Goal: Transaction & Acquisition: Book appointment/travel/reservation

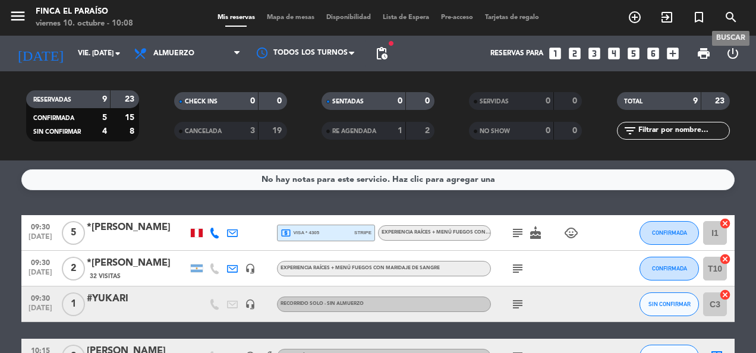
click at [726, 22] on icon "search" at bounding box center [731, 17] width 14 height 14
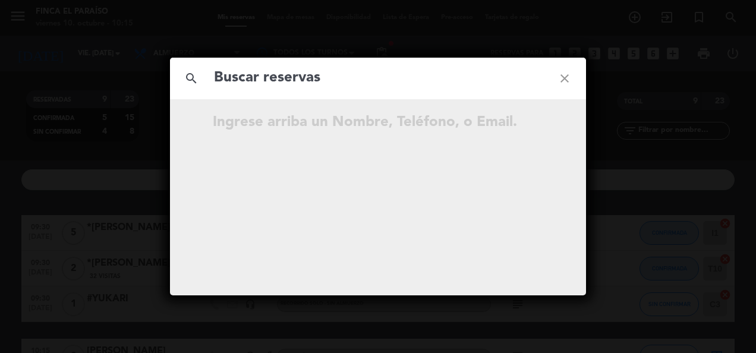
click at [567, 71] on icon "close" at bounding box center [564, 78] width 43 height 43
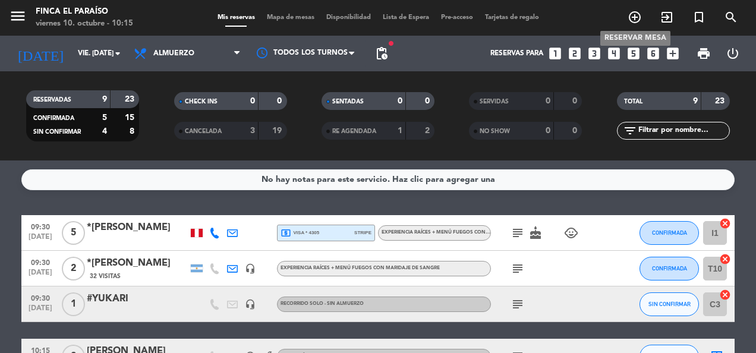
click at [632, 17] on icon "add_circle_outline" at bounding box center [634, 17] width 14 height 14
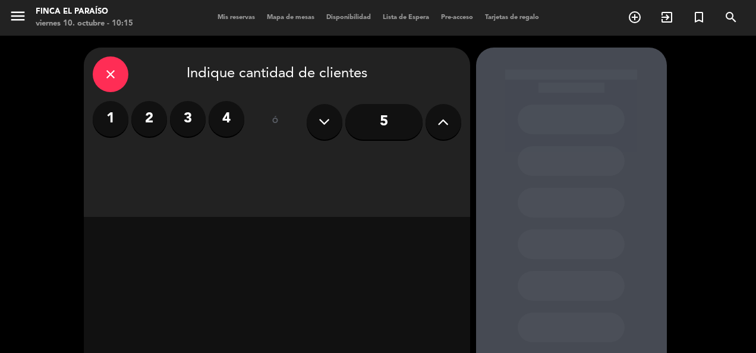
click at [156, 124] on label "2" at bounding box center [149, 119] width 36 height 36
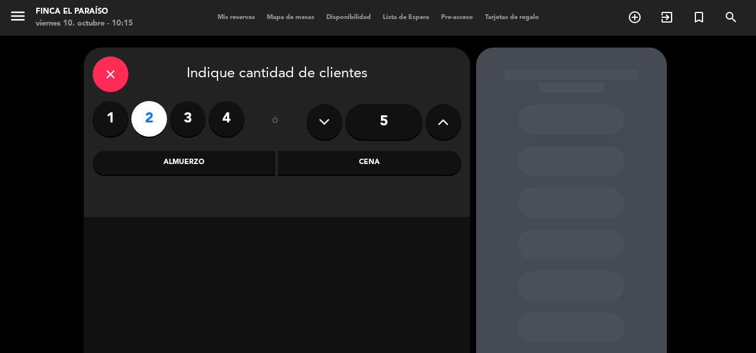
click at [153, 166] on div "Almuerzo" at bounding box center [184, 163] width 183 height 24
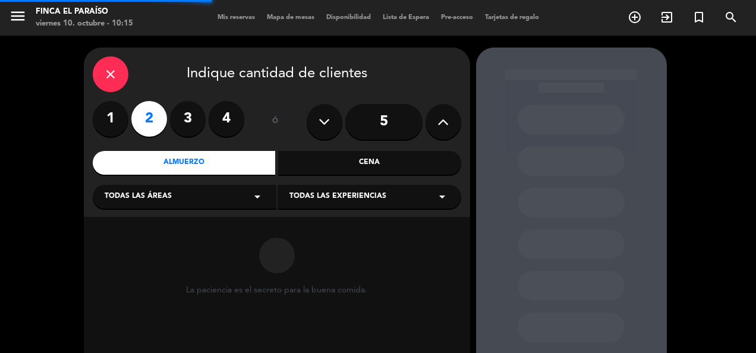
click at [153, 202] on span "Todas las áreas" at bounding box center [138, 197] width 67 height 12
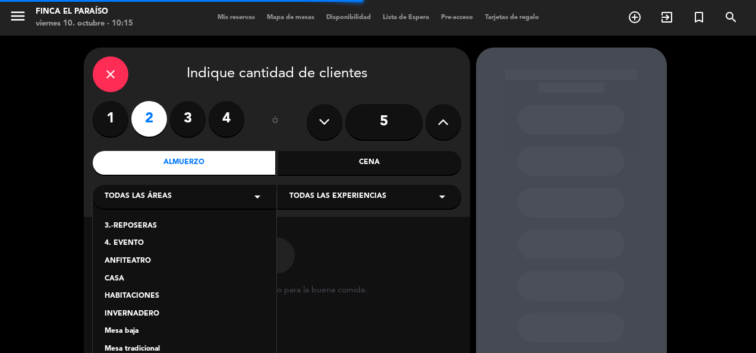
click at [138, 348] on div "Mesa tradicional" at bounding box center [185, 349] width 160 height 12
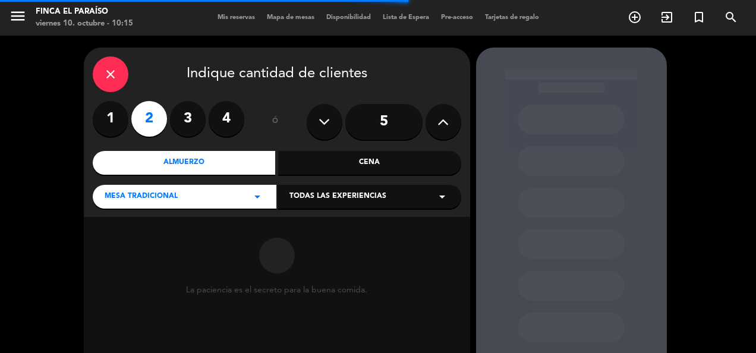
click at [335, 189] on div "Todas las experiencias arrow_drop_down" at bounding box center [369, 197] width 184 height 24
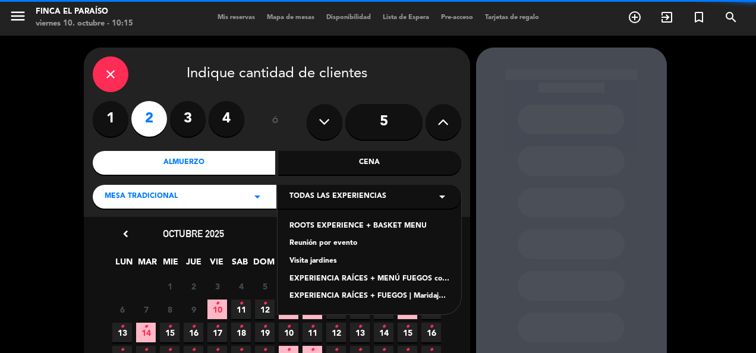
click at [321, 226] on div "ROOTS EXPERIENCE + BASKET MENU" at bounding box center [369, 226] width 160 height 12
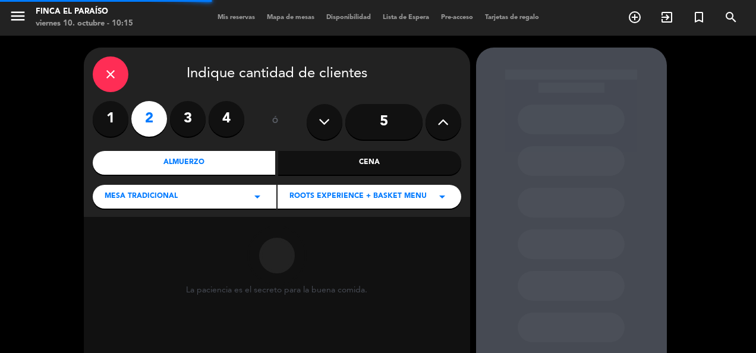
scroll to position [108, 0]
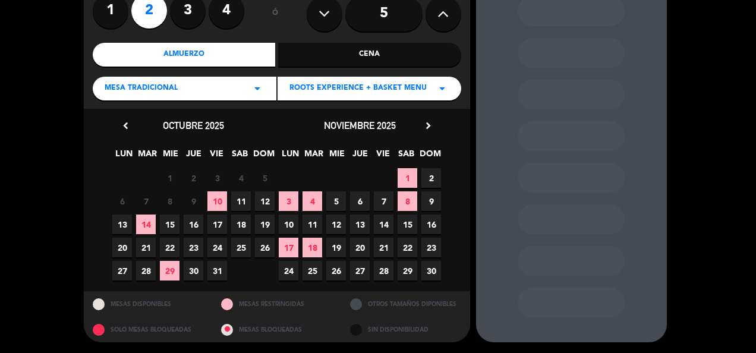
click at [219, 196] on span "10" at bounding box center [217, 201] width 20 height 20
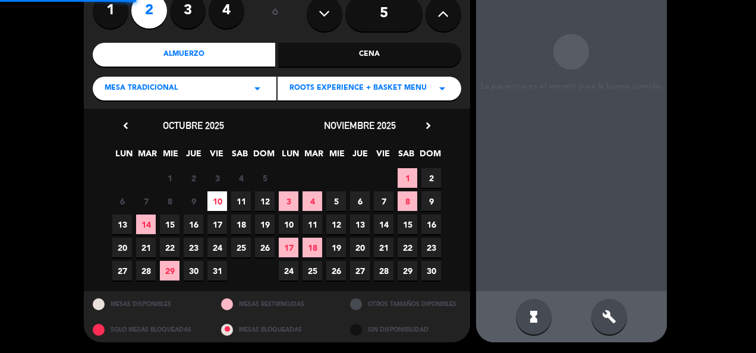
scroll to position [48, 0]
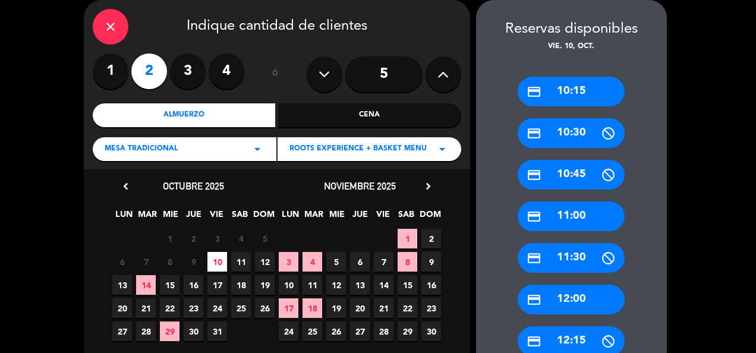
click at [581, 89] on div "credit_card 10:15" at bounding box center [570, 92] width 107 height 30
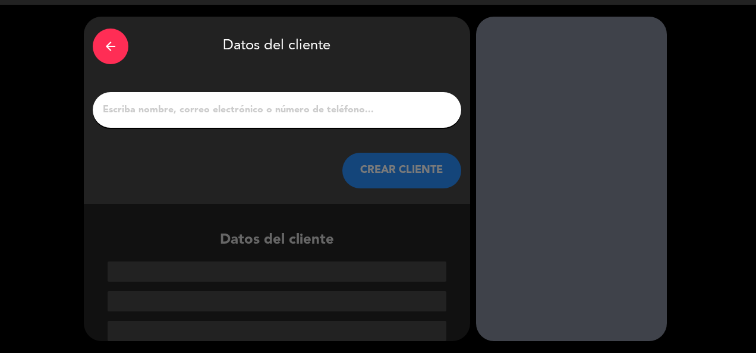
scroll to position [31, 0]
click at [353, 119] on div at bounding box center [277, 110] width 368 height 36
click at [335, 112] on input "1" at bounding box center [277, 110] width 351 height 17
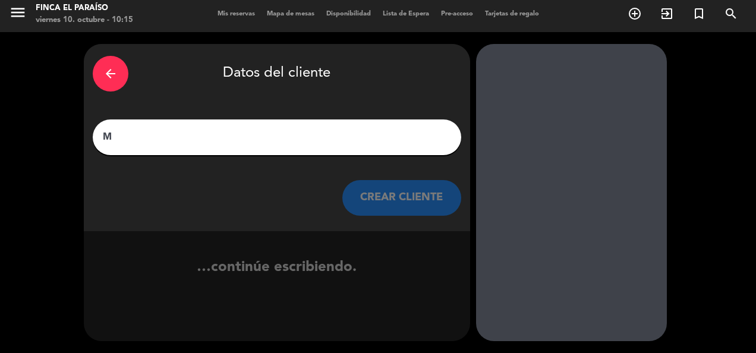
scroll to position [4, 0]
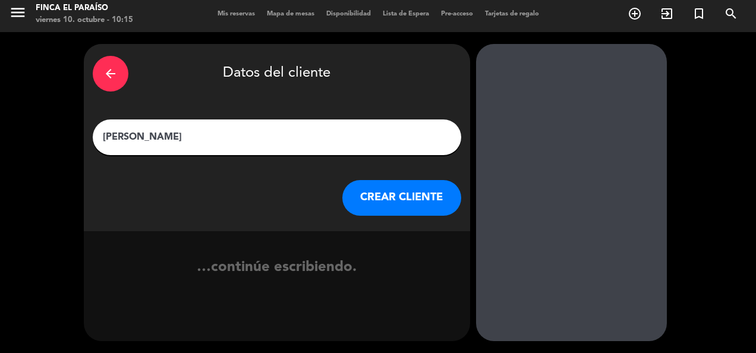
type input "[PERSON_NAME]"
click at [364, 228] on div "arrow_back Datos del cliente [PERSON_NAME] [PERSON_NAME] CLIENTE" at bounding box center [277, 137] width 386 height 187
click at [371, 197] on button "CREAR CLIENTE" at bounding box center [401, 198] width 119 height 36
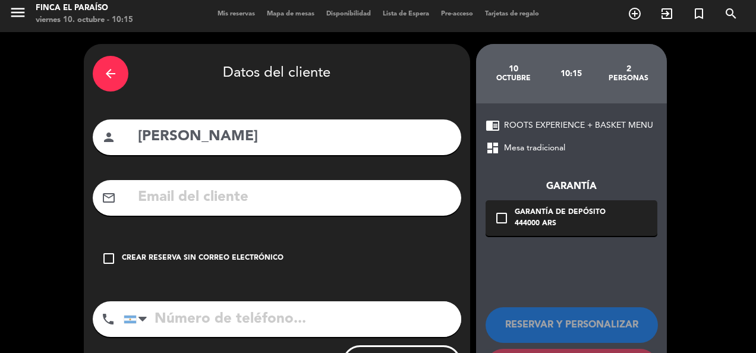
click at [337, 193] on input "text" at bounding box center [294, 197] width 315 height 24
click at [293, 312] on input "tel" at bounding box center [292, 319] width 337 height 36
type input "[PHONE_NUMBER]"
click at [175, 267] on div "check_box_outline_blank Crear reserva sin correo electrónico" at bounding box center [277, 259] width 368 height 36
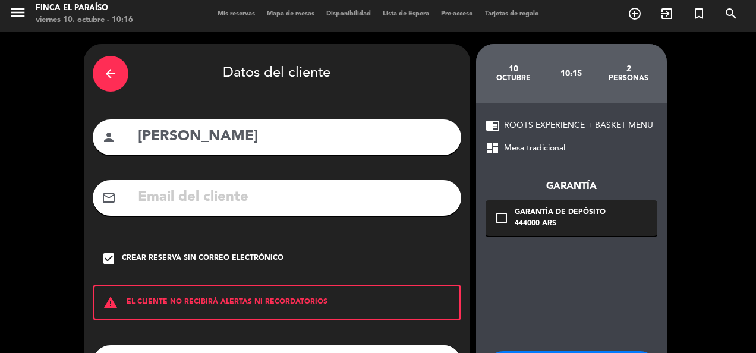
scroll to position [57, 0]
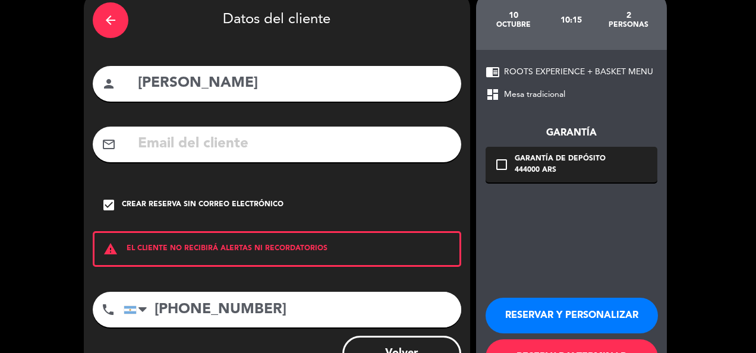
click at [543, 305] on button "RESERVAR Y PERSONALIZAR" at bounding box center [571, 316] width 172 height 36
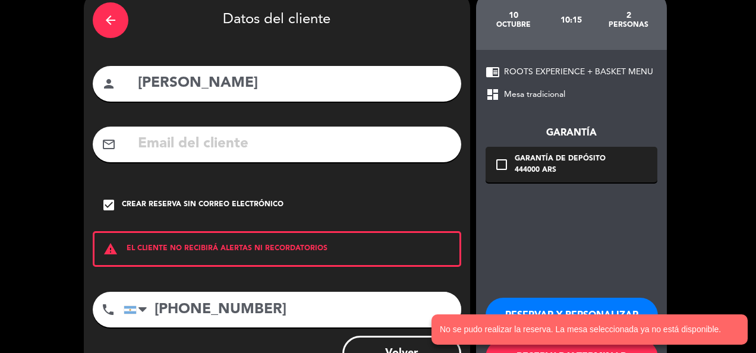
click at [542, 299] on button "RESERVAR Y PERSONALIZAR" at bounding box center [571, 316] width 172 height 36
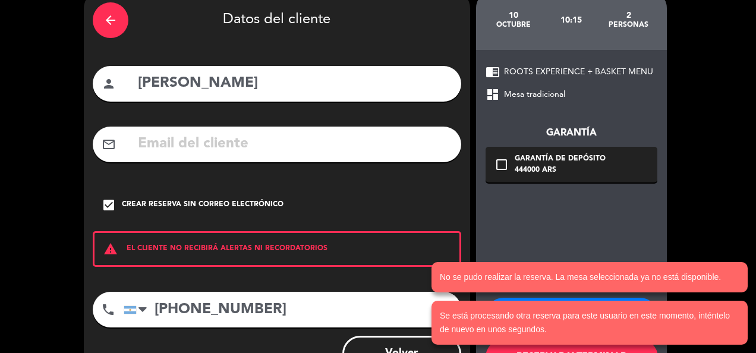
scroll to position [105, 0]
